Goal: Task Accomplishment & Management: Manage account settings

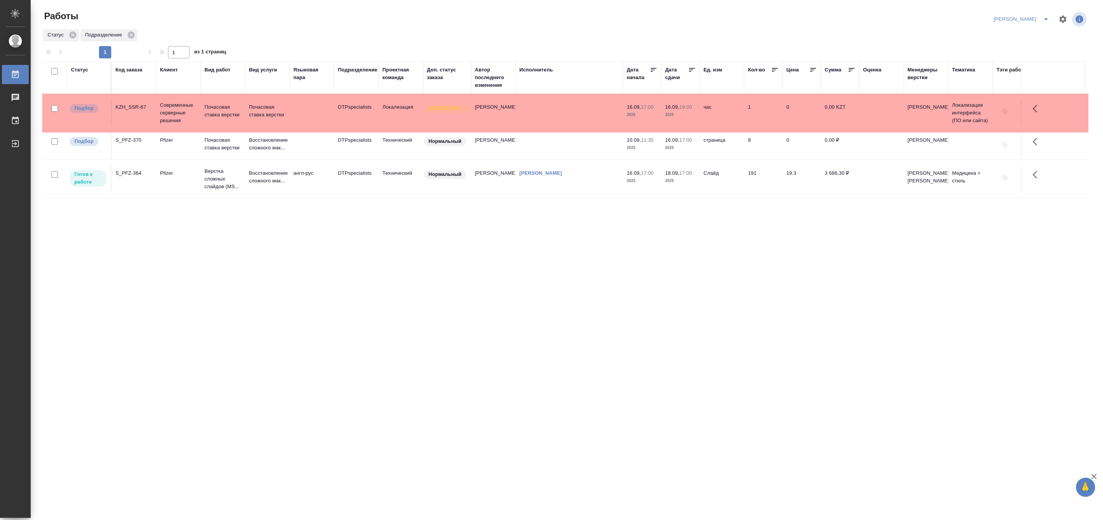
click at [1045, 16] on icon "split button" at bounding box center [1046, 19] width 9 height 9
click at [1032, 35] on li "Матвеева_В работе" at bounding box center [1018, 34] width 74 height 12
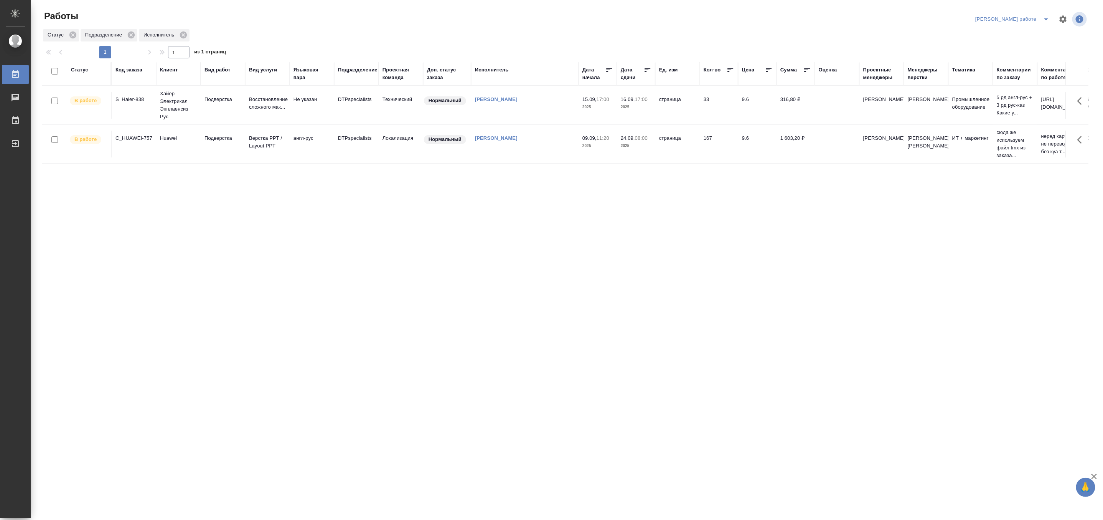
click at [301, 110] on td "Не указан" at bounding box center [312, 105] width 45 height 27
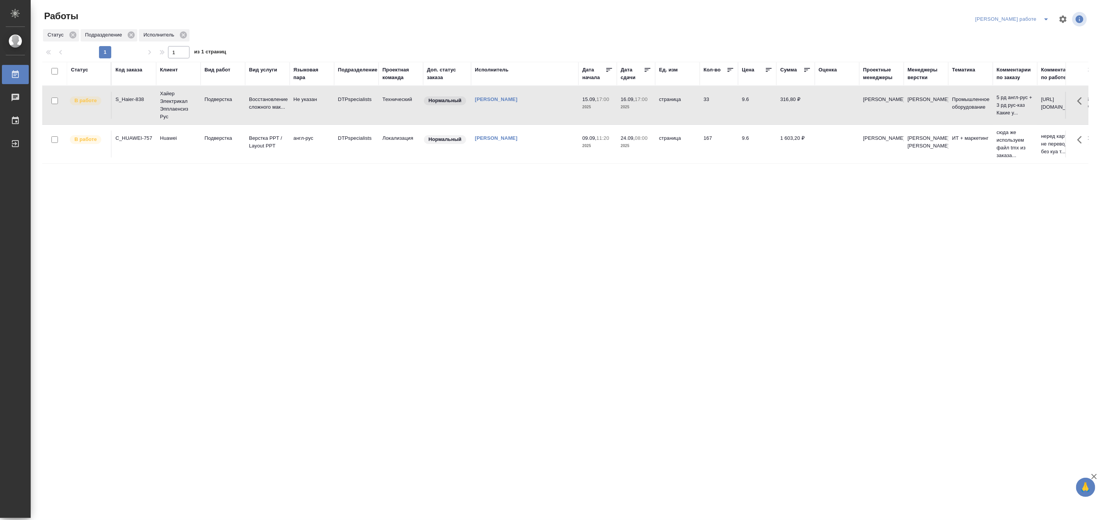
click at [301, 110] on td "Не указан" at bounding box center [312, 105] width 45 height 27
click at [1047, 16] on icon "split button" at bounding box center [1046, 19] width 9 height 9
click at [1034, 45] on li "[PERSON_NAME]" at bounding box center [1019, 47] width 69 height 12
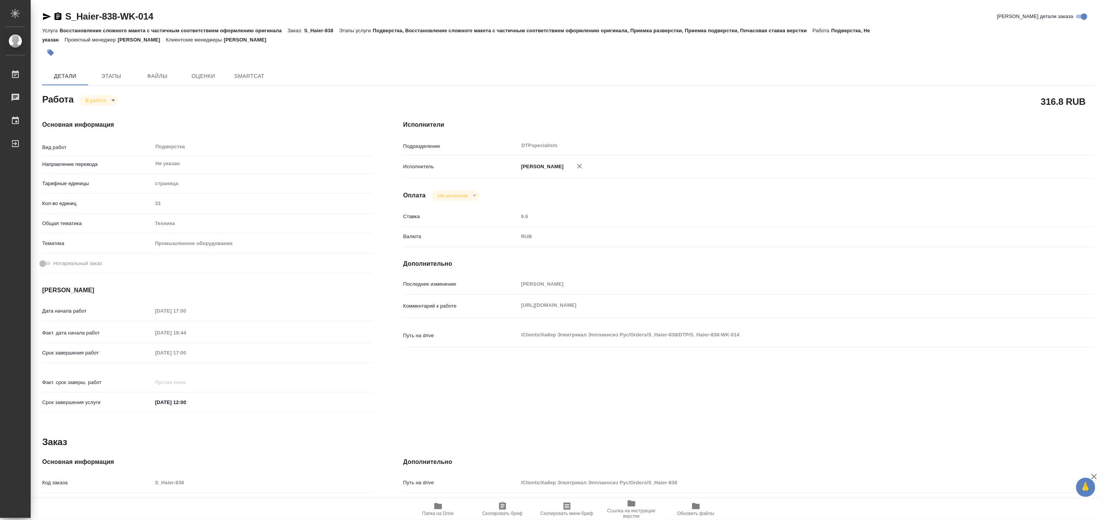
type textarea "x"
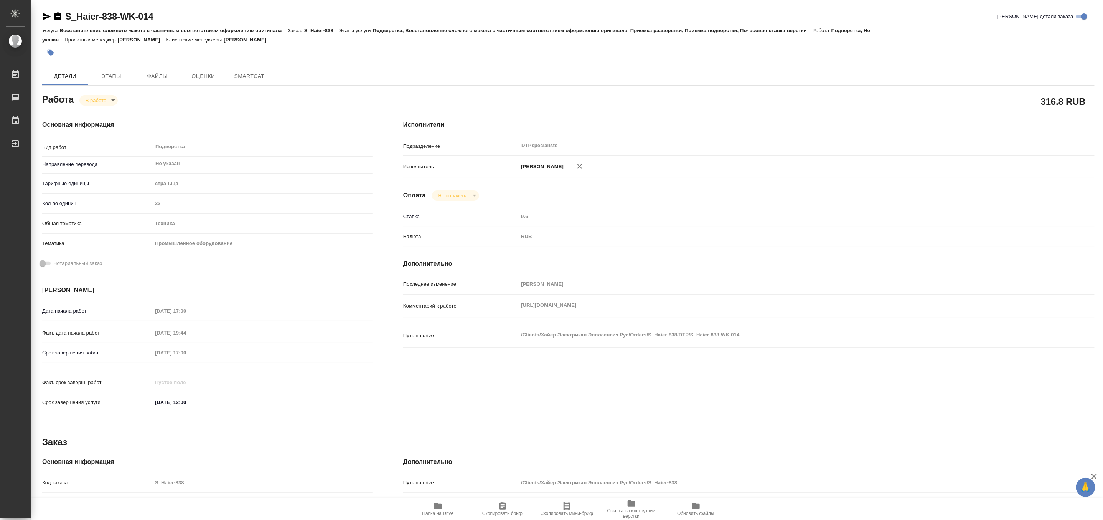
type textarea "x"
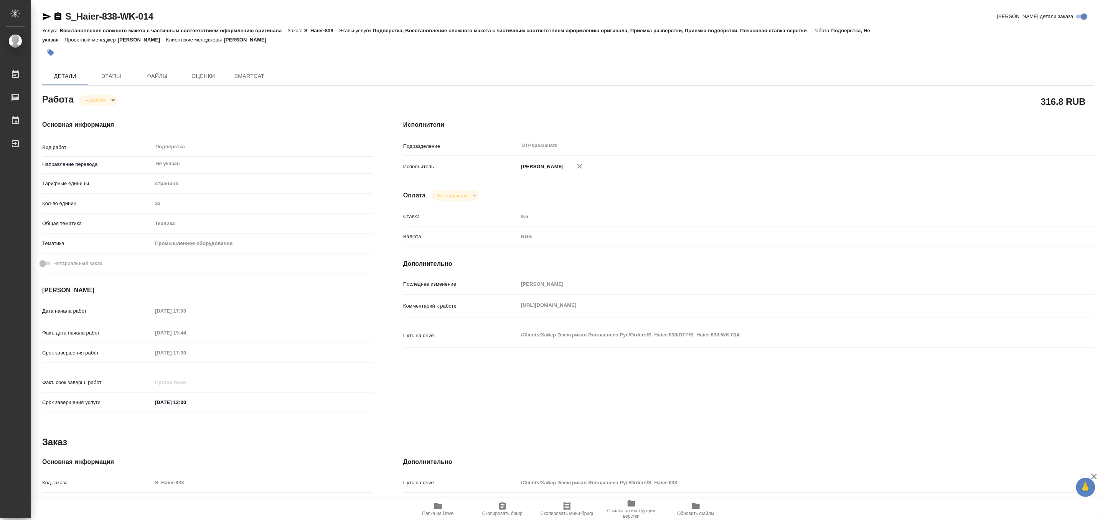
type textarea "x"
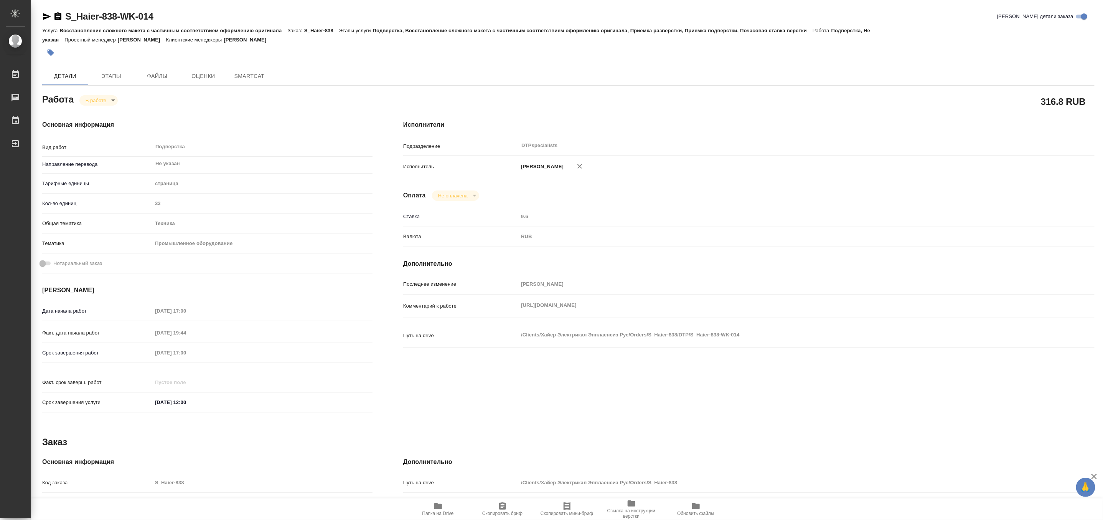
type textarea "x"
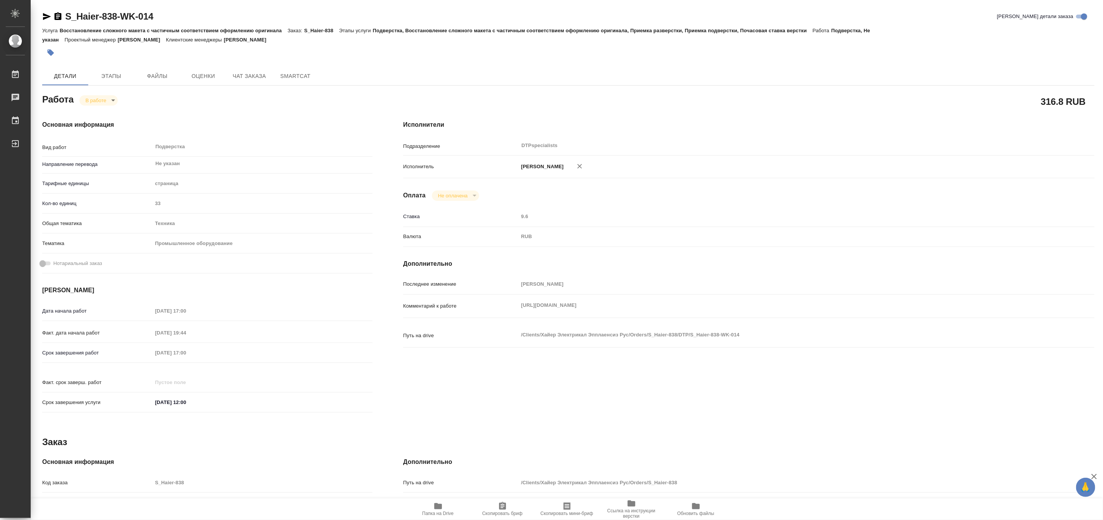
type textarea "x"
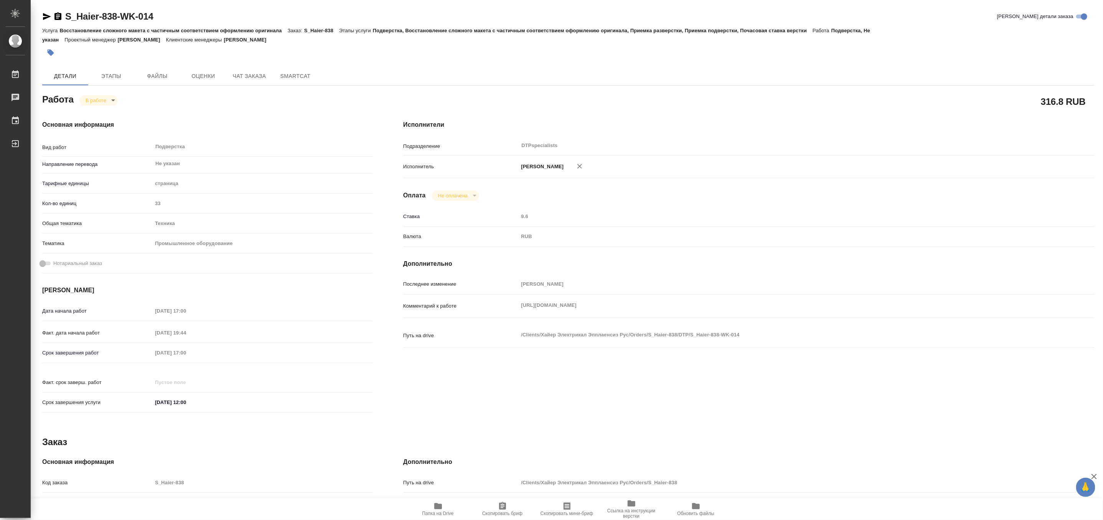
type textarea "x"
